Goal: Find specific page/section: Find specific page/section

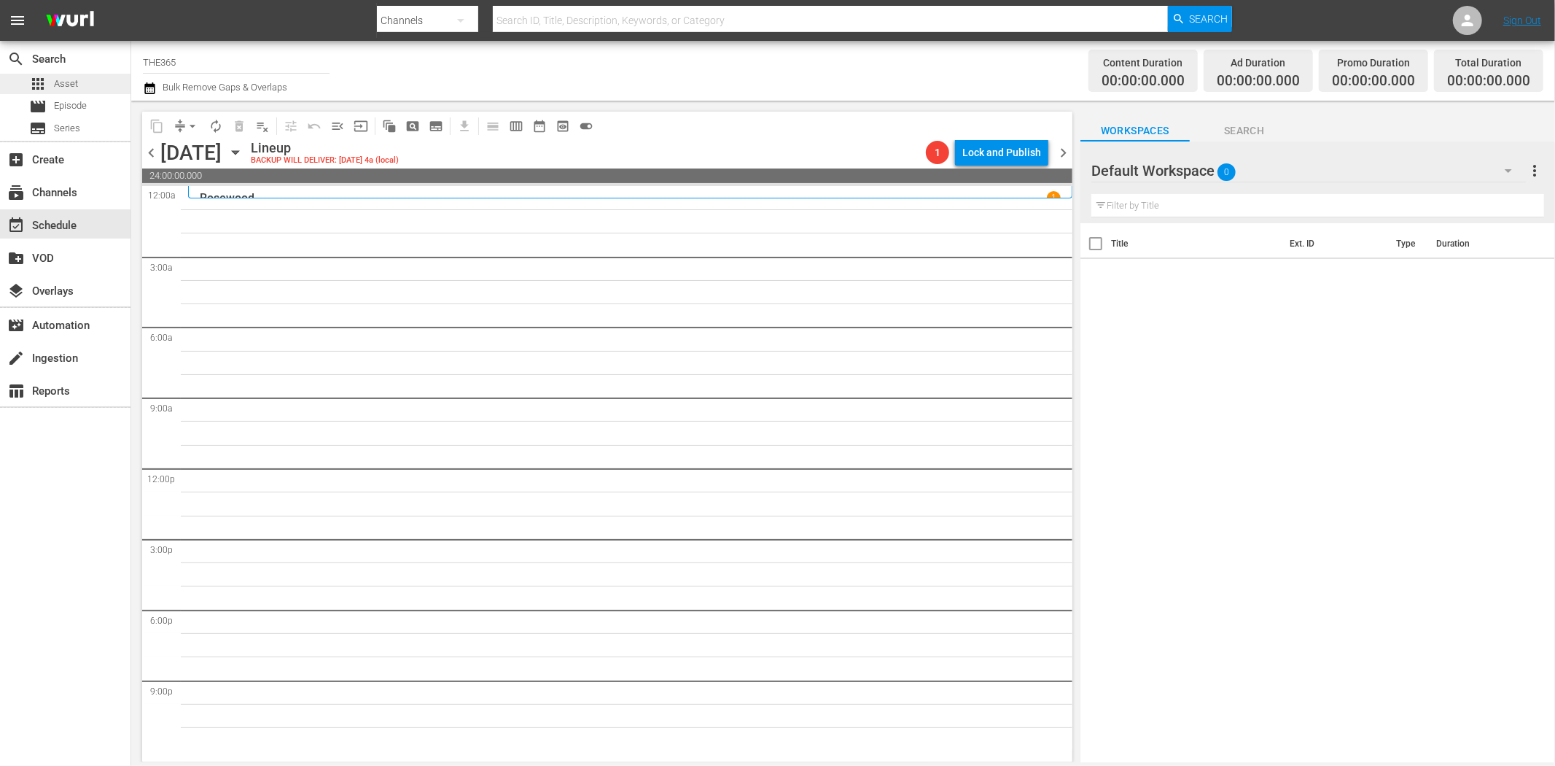
click at [75, 83] on span "Asset" at bounding box center [66, 84] width 24 height 15
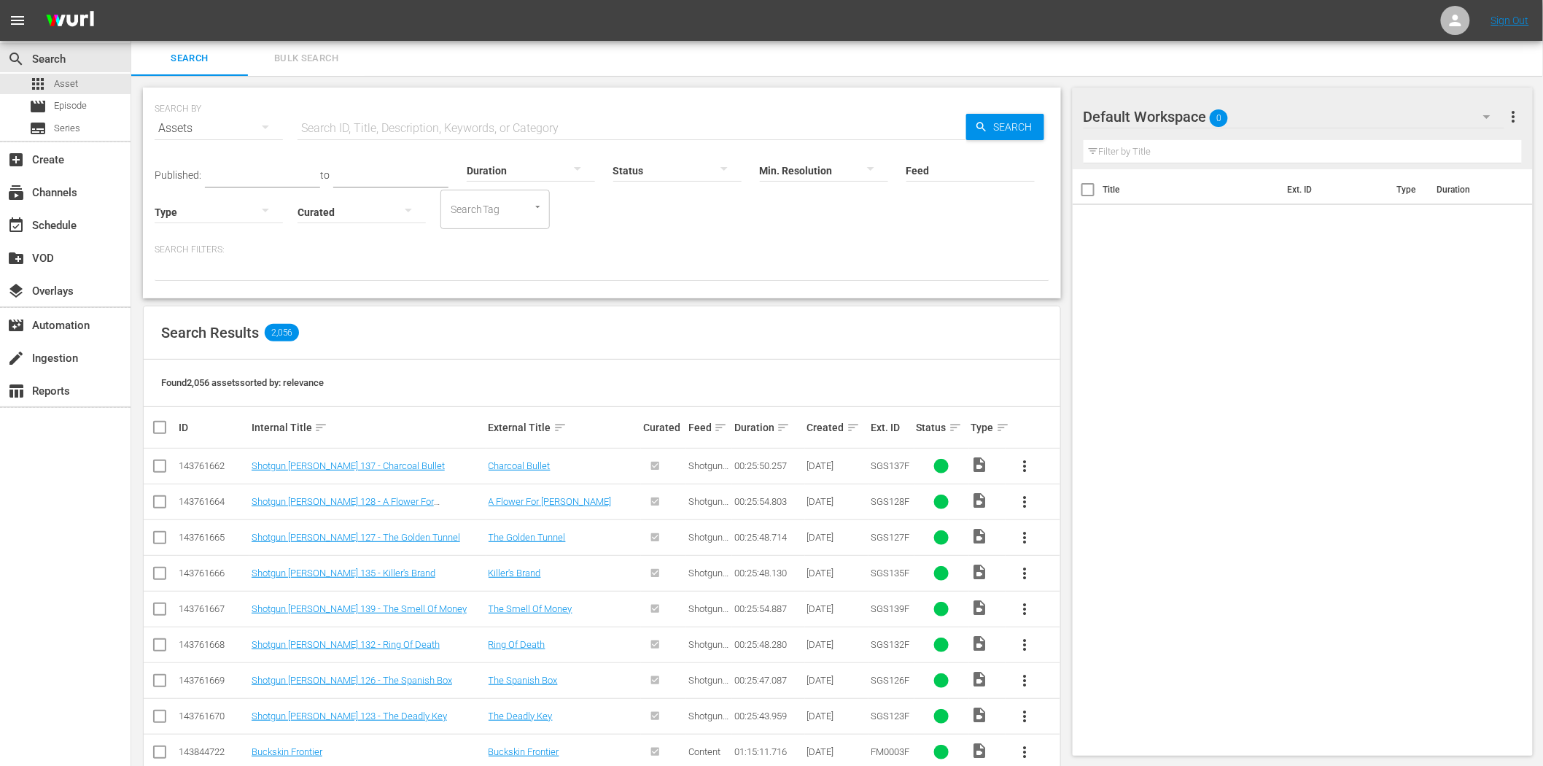
click at [544, 121] on input "text" at bounding box center [631, 128] width 669 height 35
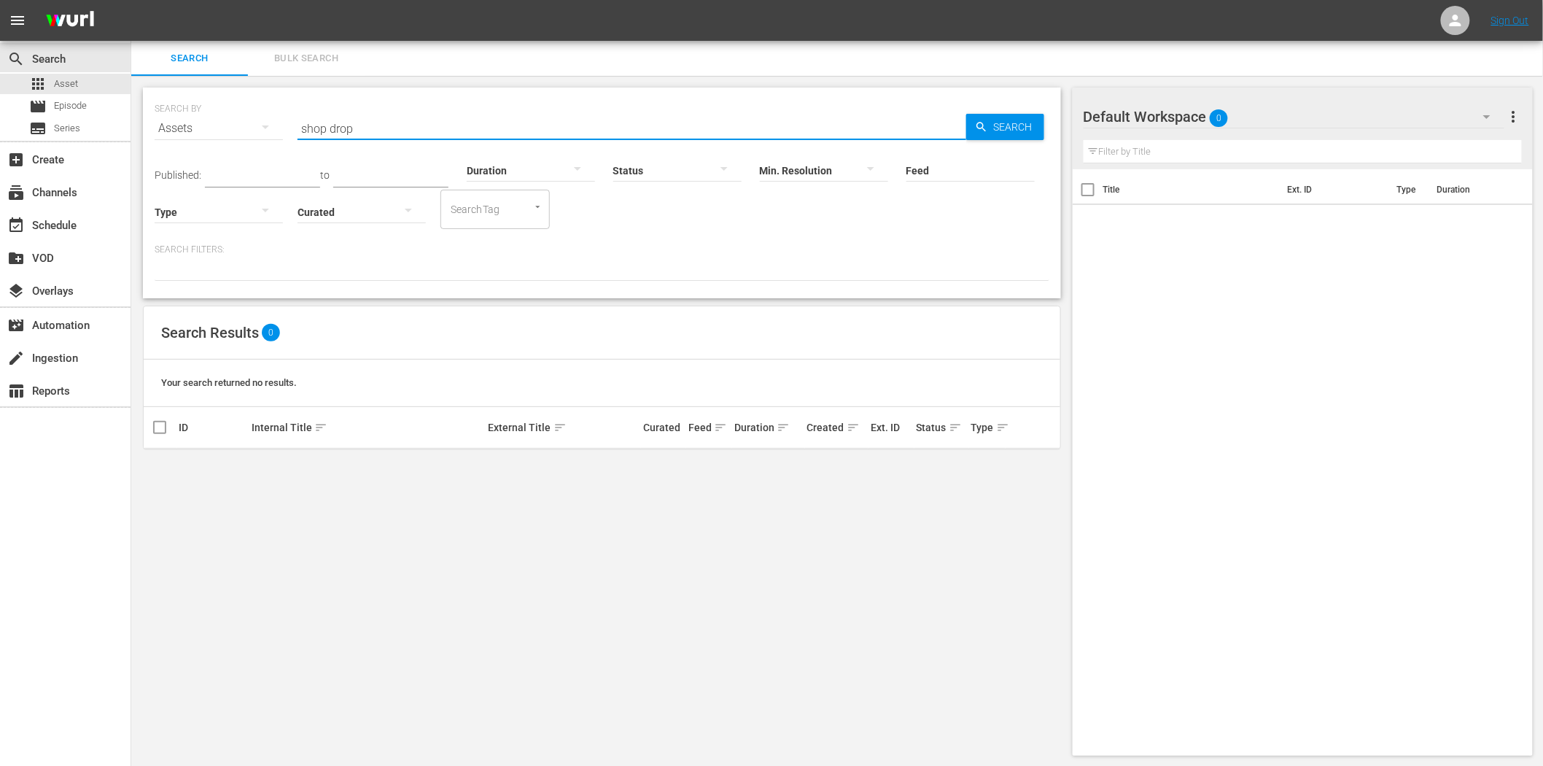
click at [314, 129] on input "shop drop" at bounding box center [631, 128] width 669 height 35
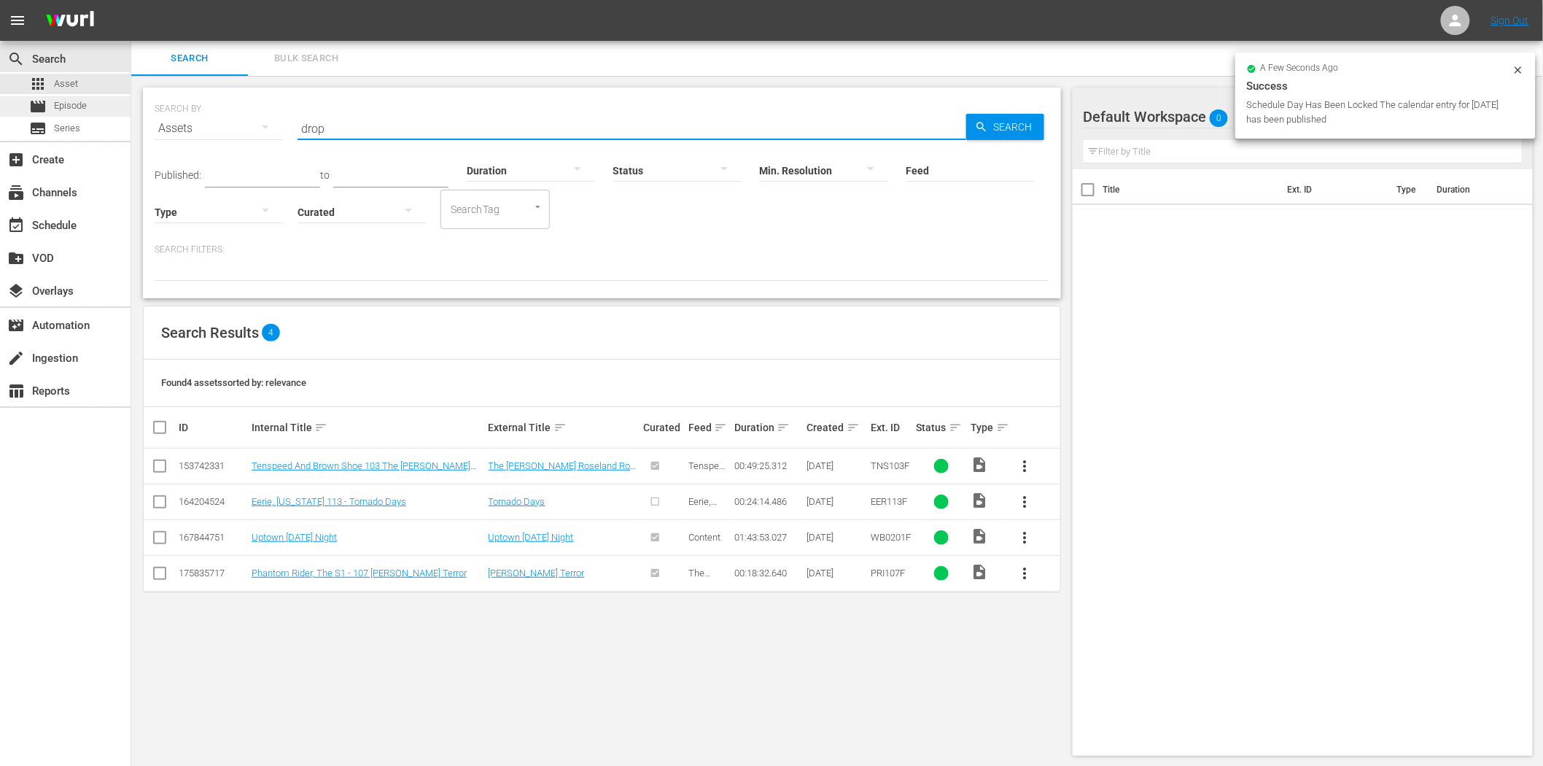
type input "drop"
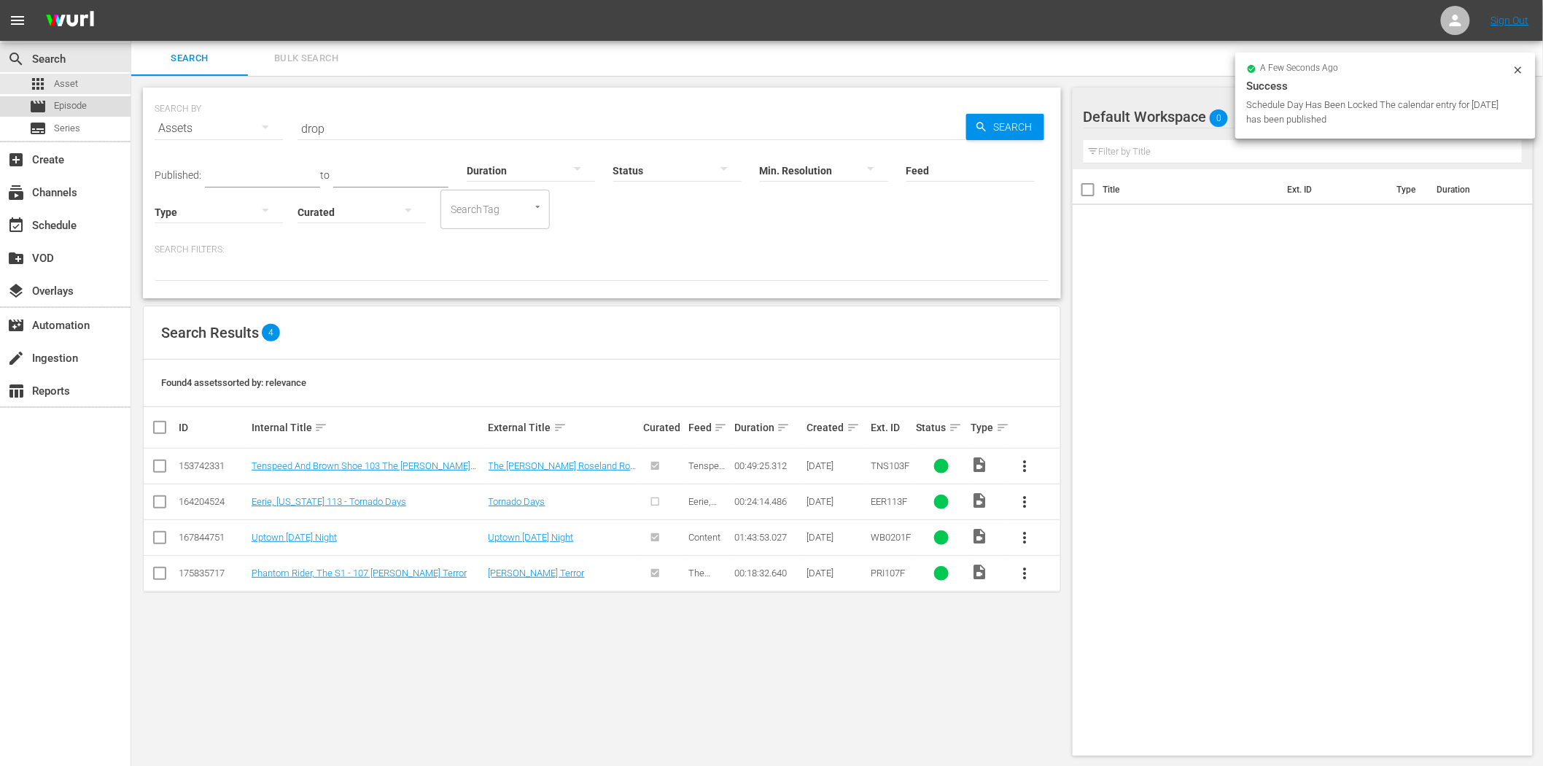
click at [78, 107] on span "Episode" at bounding box center [70, 105] width 33 height 15
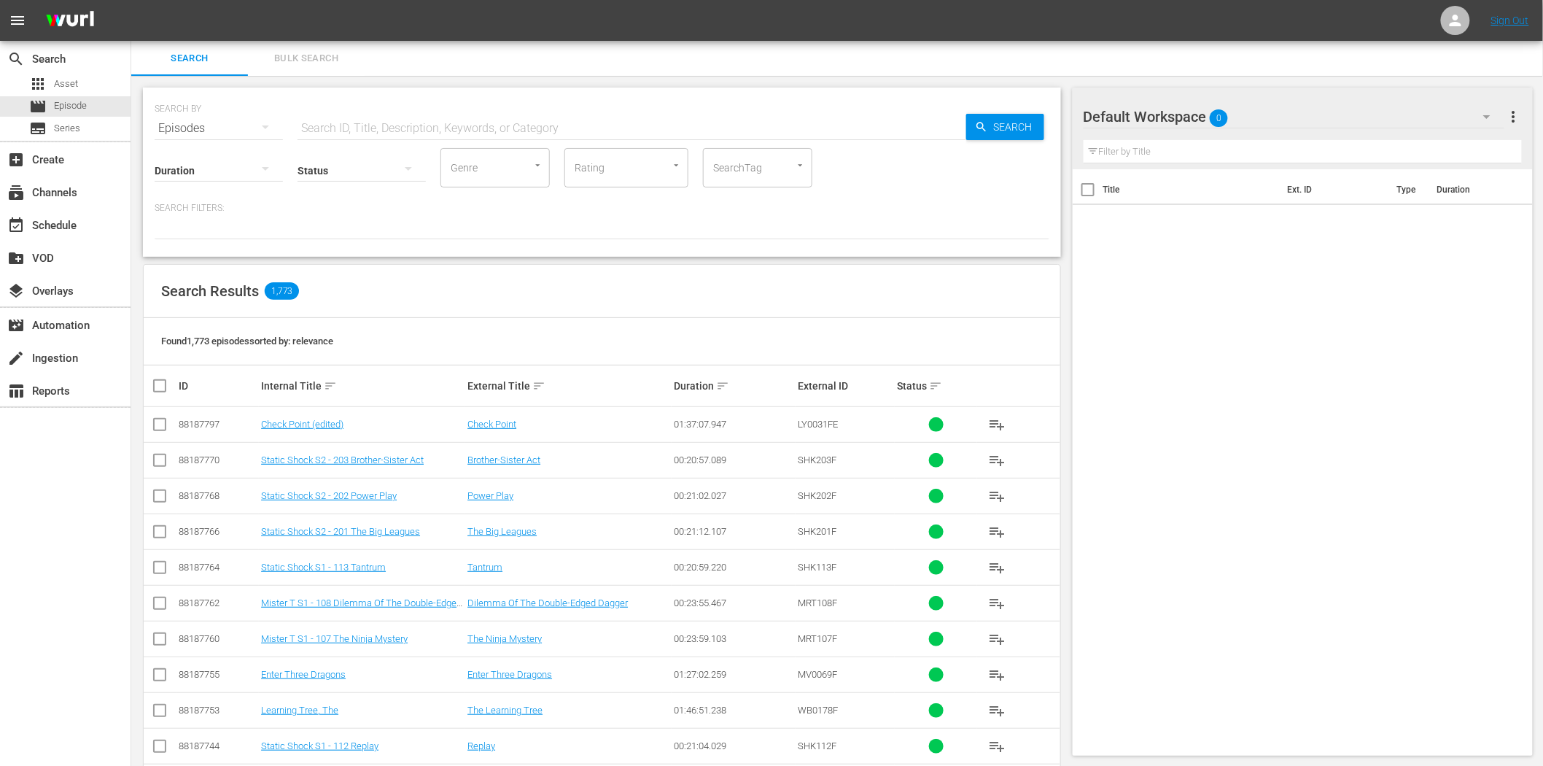
click at [528, 125] on input "text" at bounding box center [631, 128] width 669 height 35
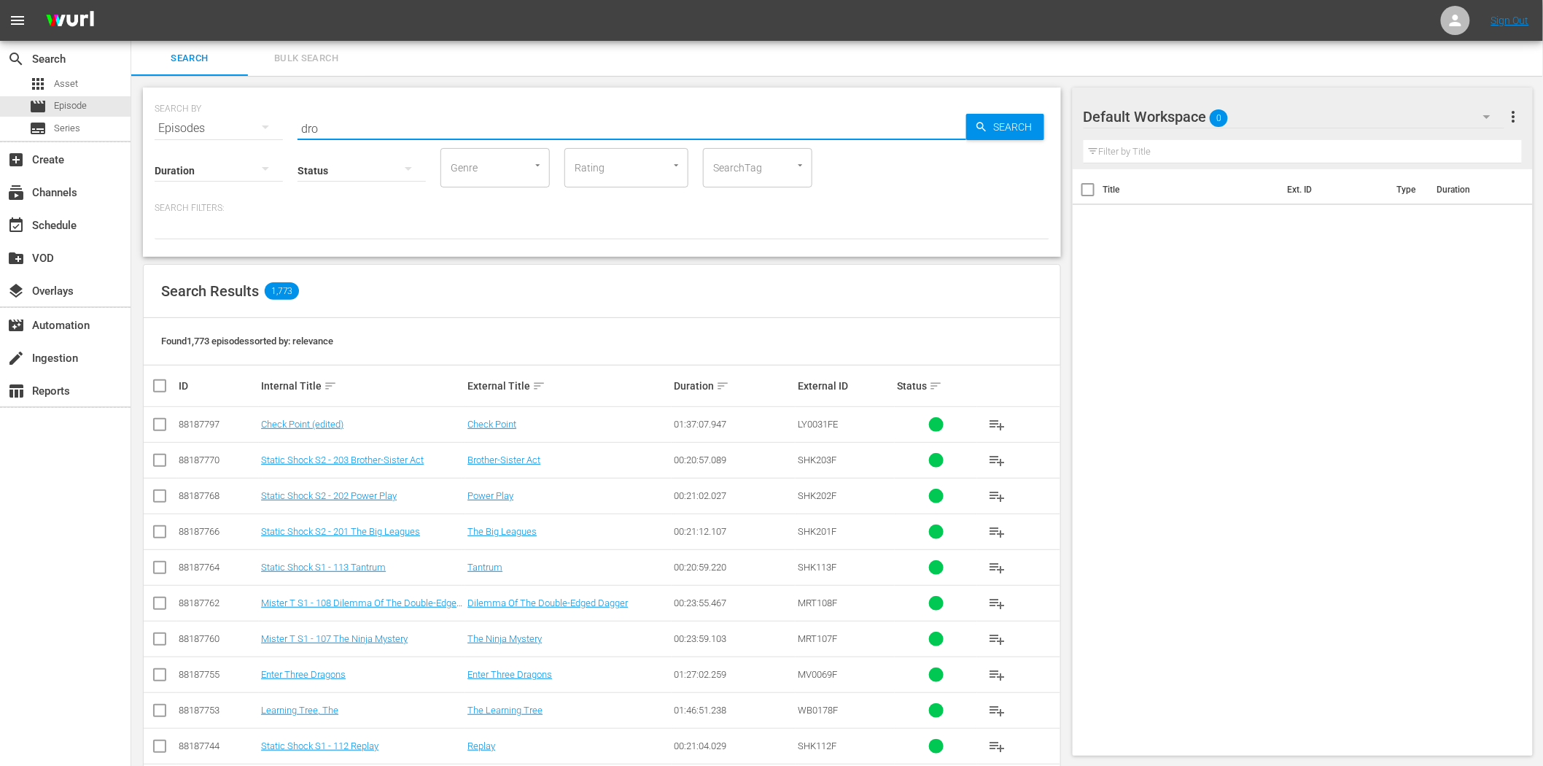
type input "drop"
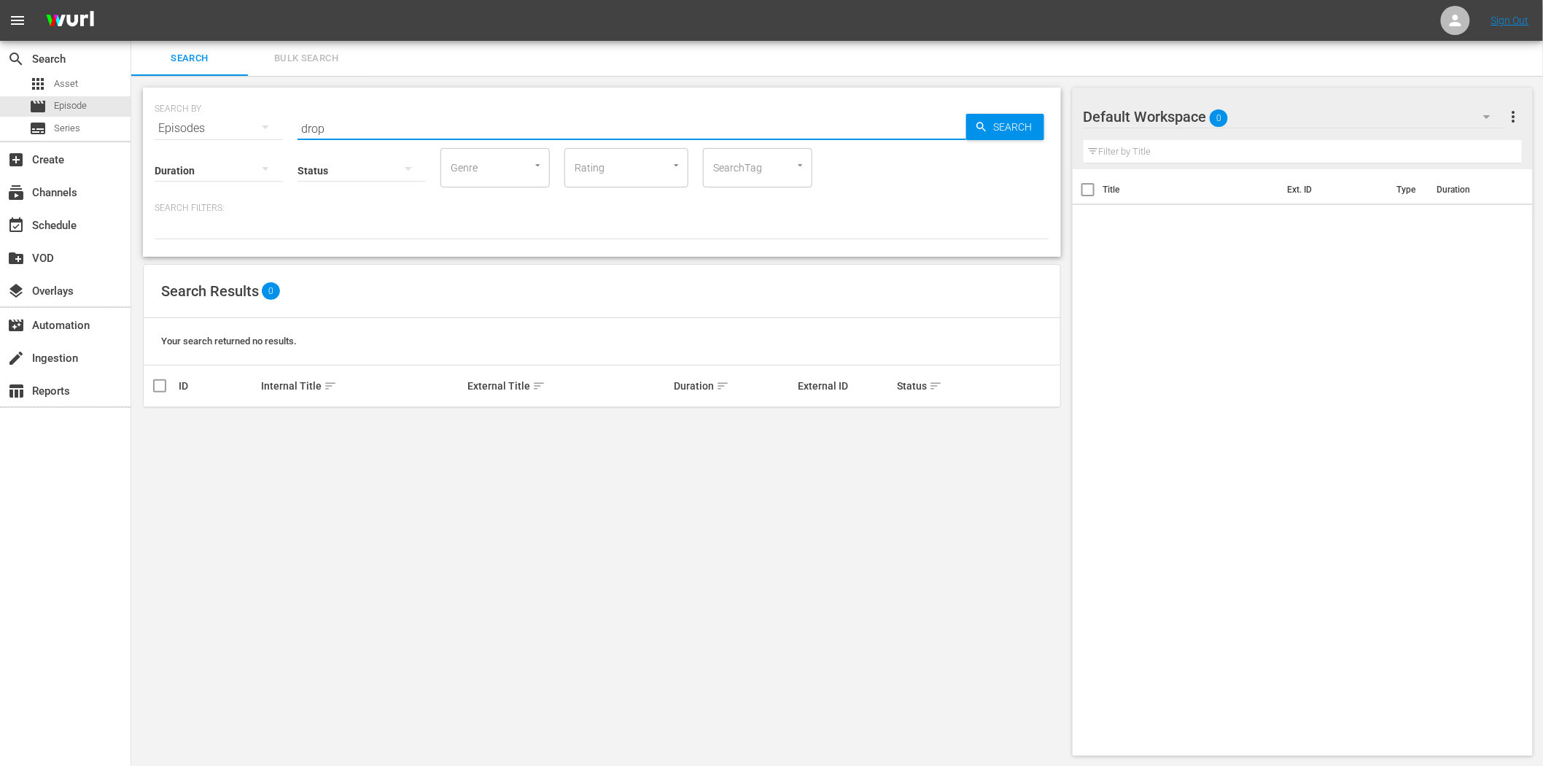
click at [391, 127] on input "drop" at bounding box center [631, 128] width 669 height 35
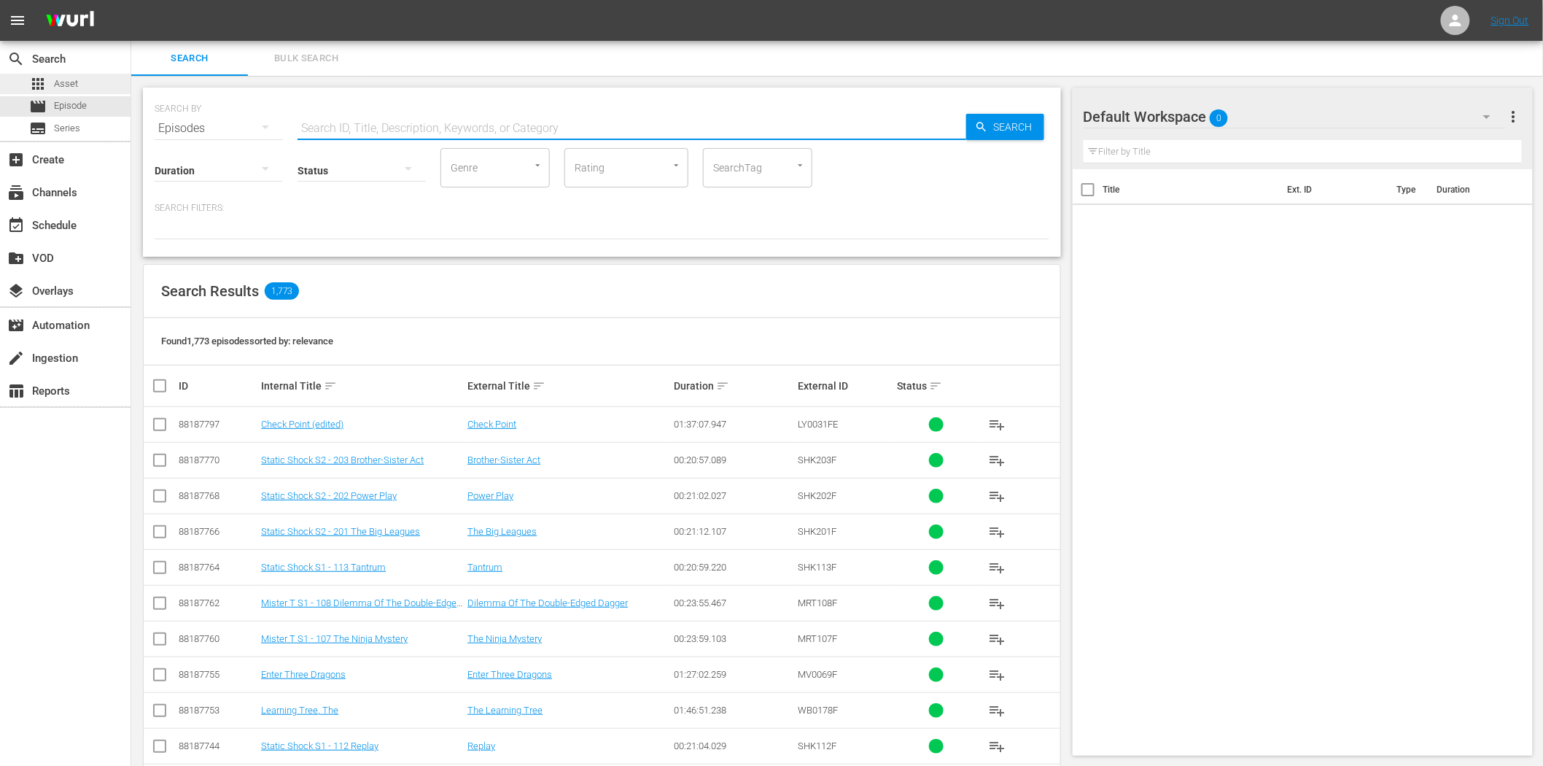
click at [78, 84] on div "apps Asset" at bounding box center [65, 84] width 131 height 20
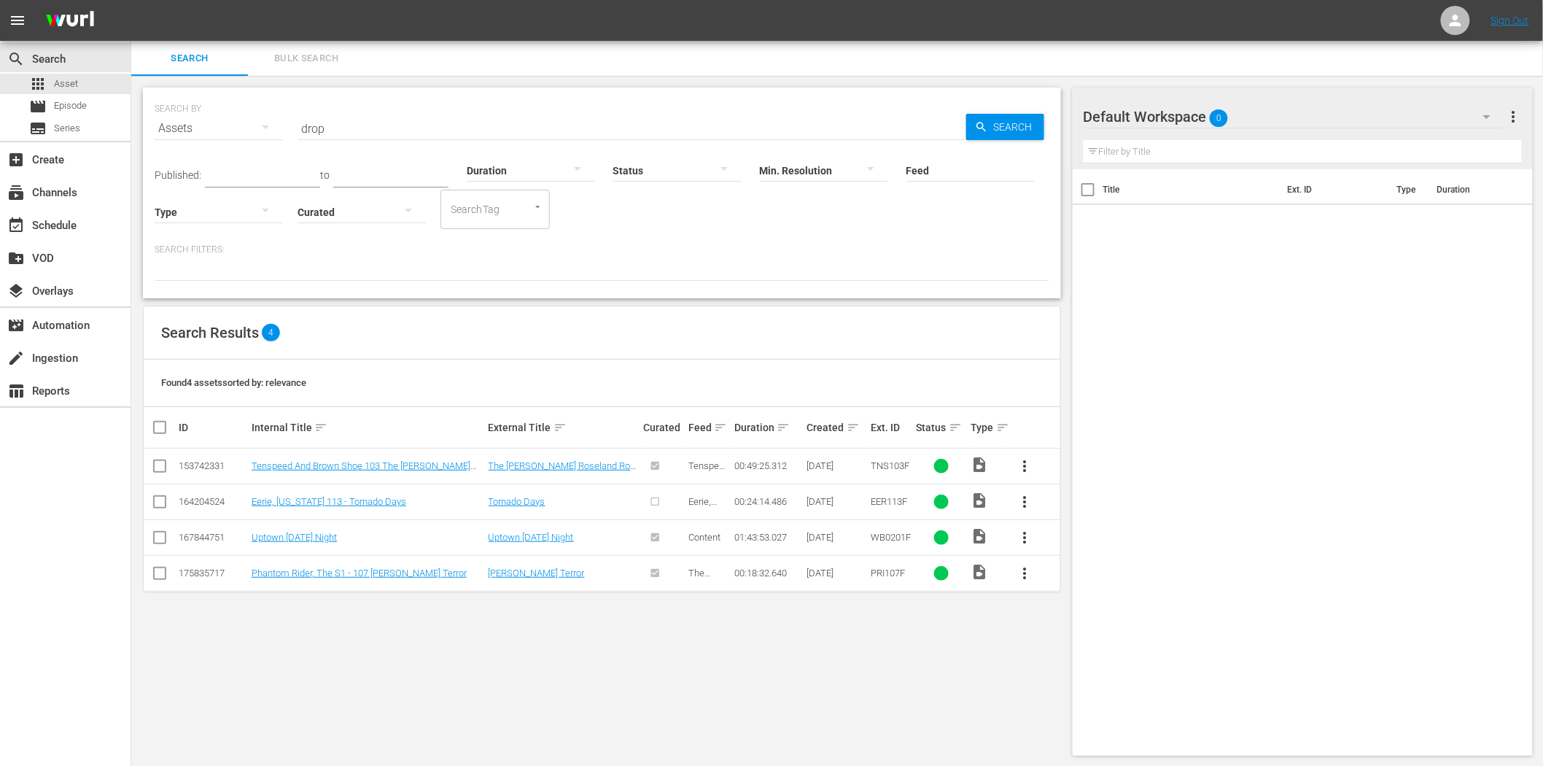
click at [489, 122] on input "drop" at bounding box center [631, 128] width 669 height 35
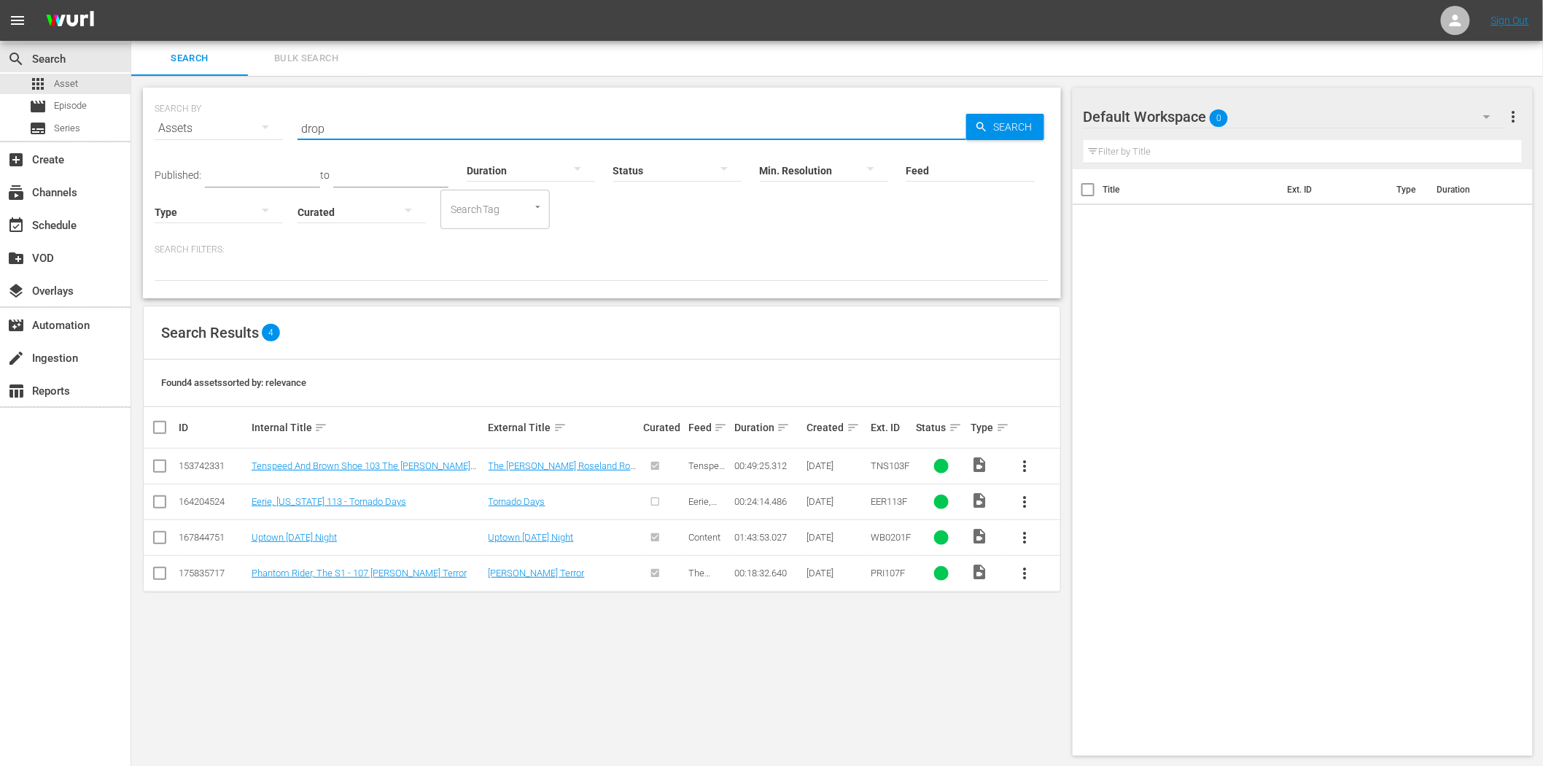
click at [489, 122] on input "drop" at bounding box center [631, 128] width 669 height 35
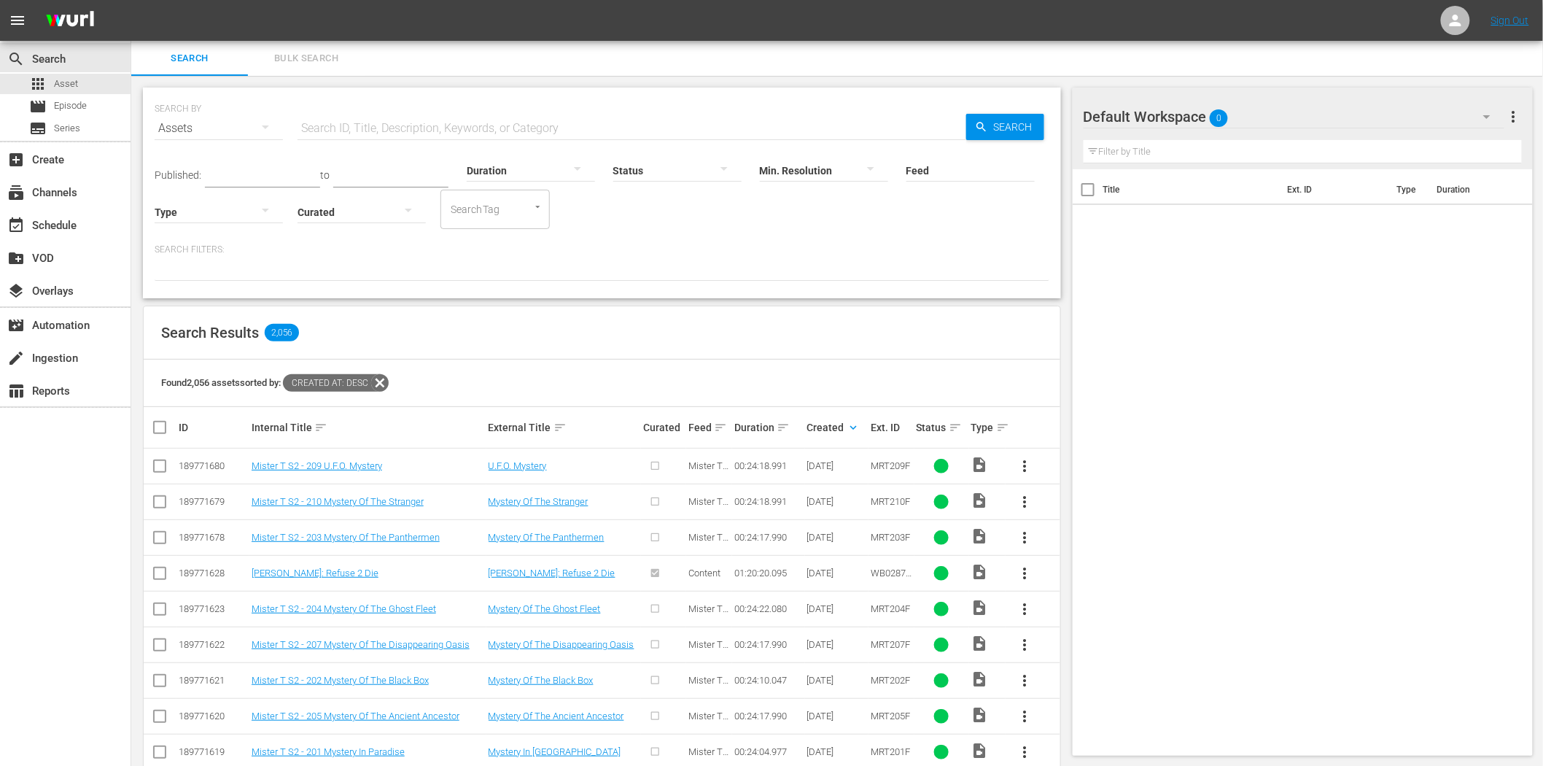
click at [30, 515] on div "search Search apps Asset movie Episode subtitles Series add_box Create subscrip…" at bounding box center [65, 424] width 131 height 766
click at [386, 382] on icon at bounding box center [379, 382] width 17 height 17
click at [383, 381] on icon at bounding box center [379, 382] width 17 height 17
